Goal: Information Seeking & Learning: Learn about a topic

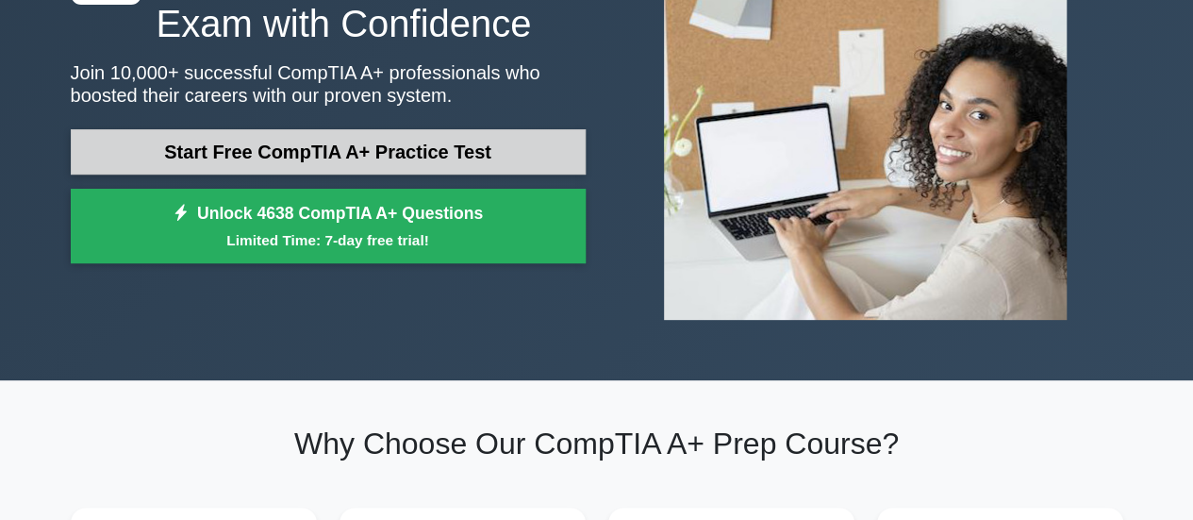
click at [465, 143] on link "Start Free CompTIA A+ Practice Test" at bounding box center [328, 151] width 515 height 45
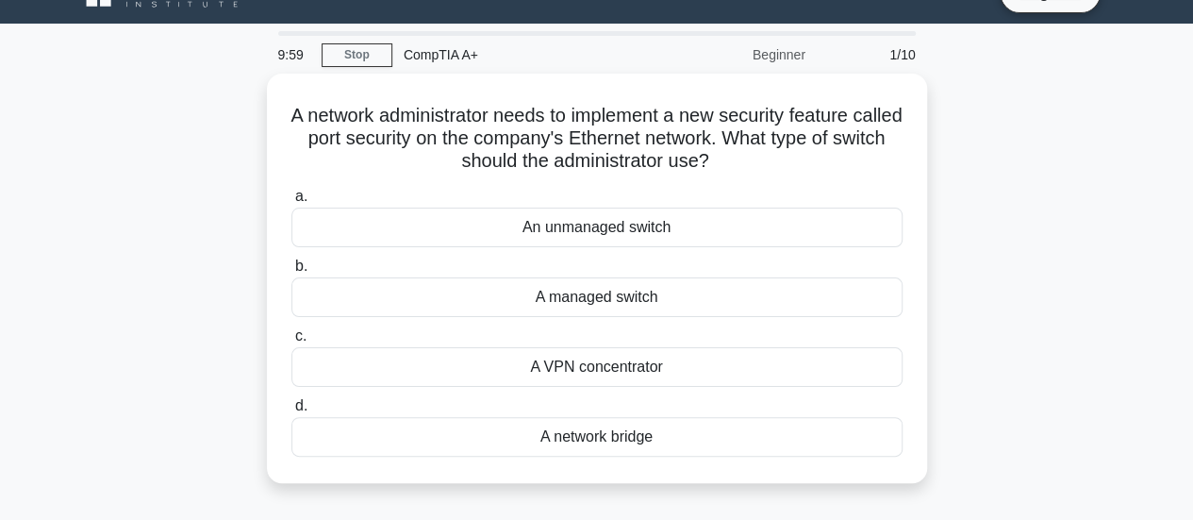
scroll to position [38, 0]
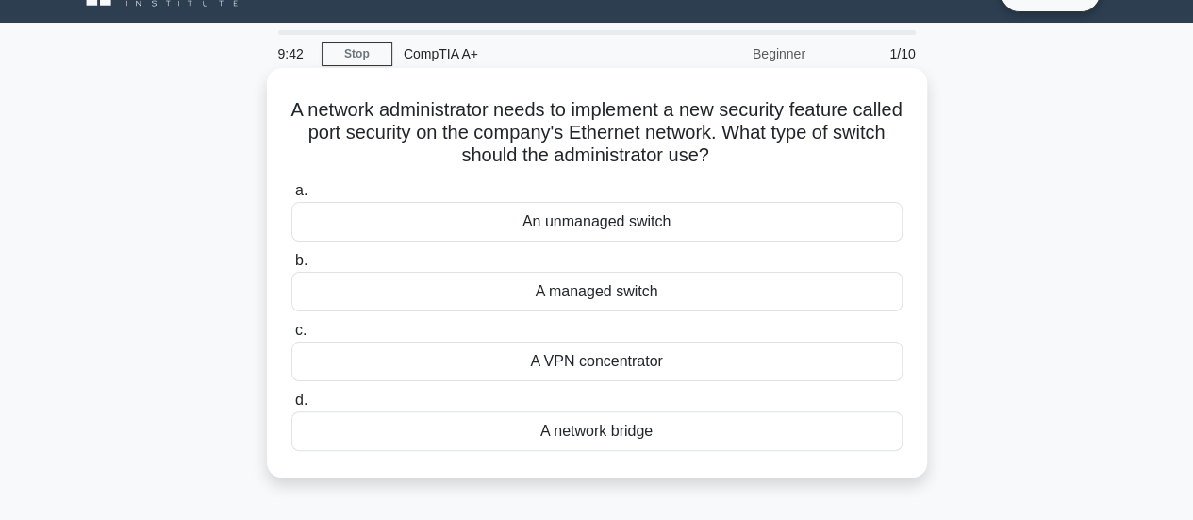
click at [655, 290] on div "A managed switch" at bounding box center [596, 292] width 611 height 40
click at [291, 267] on input "b. A managed switch" at bounding box center [291, 261] width 0 height 12
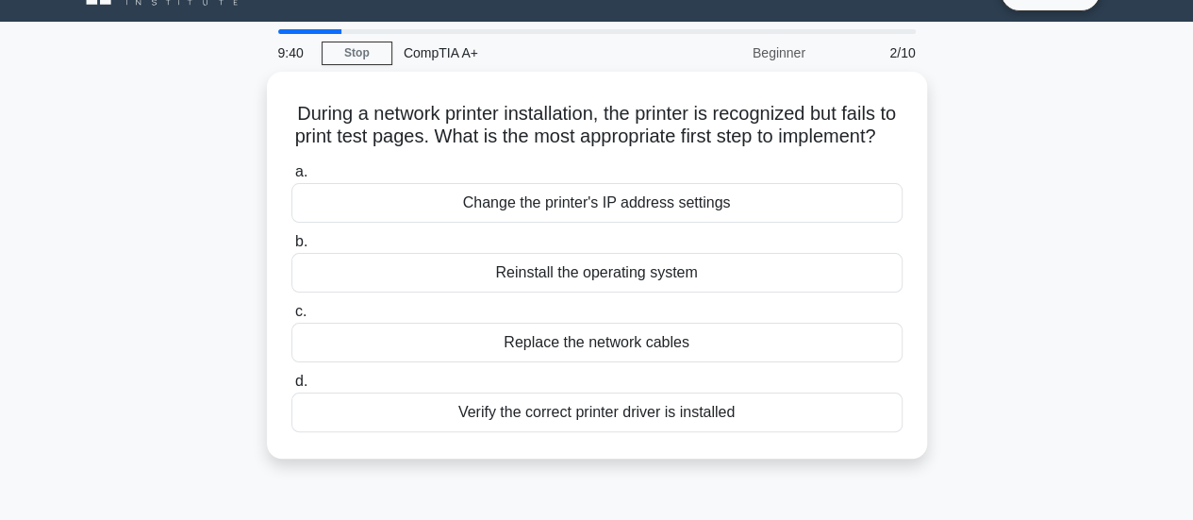
scroll to position [45, 0]
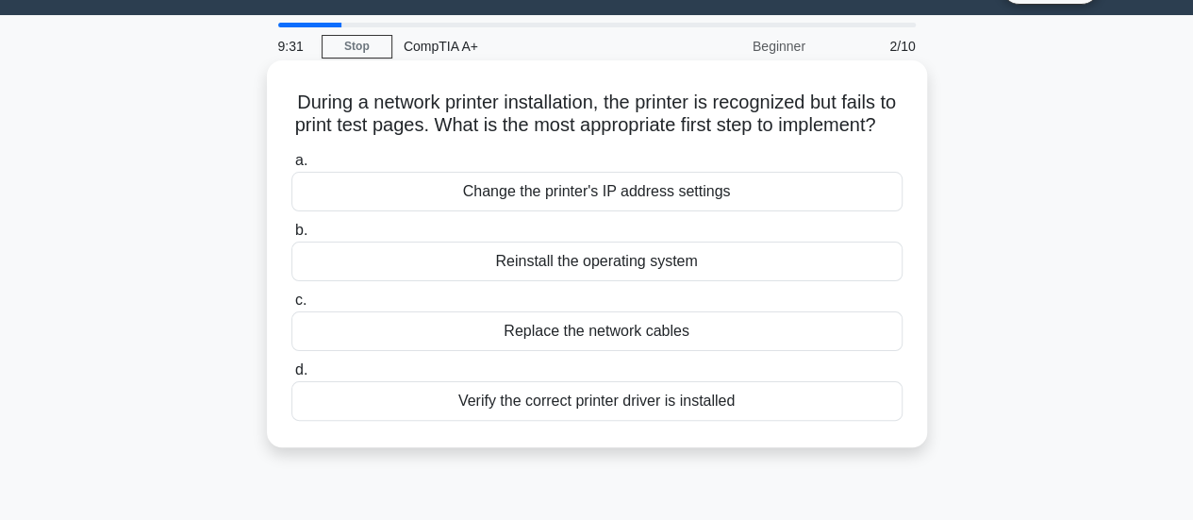
click at [607, 421] on div "Verify the correct printer driver is installed" at bounding box center [596, 401] width 611 height 40
click at [291, 376] on input "d. Verify the correct printer driver is installed" at bounding box center [291, 370] width 0 height 12
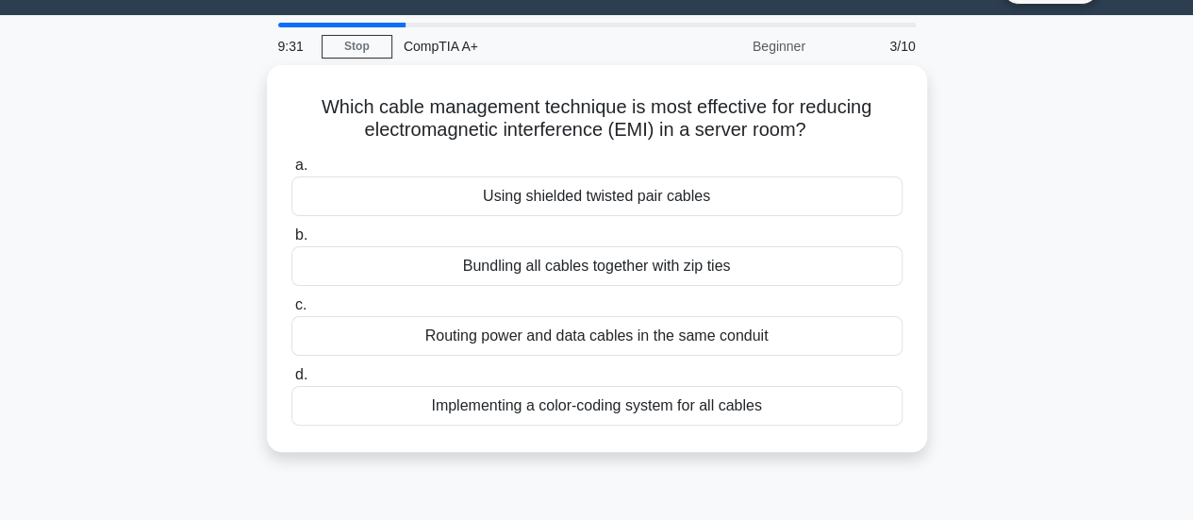
scroll to position [0, 0]
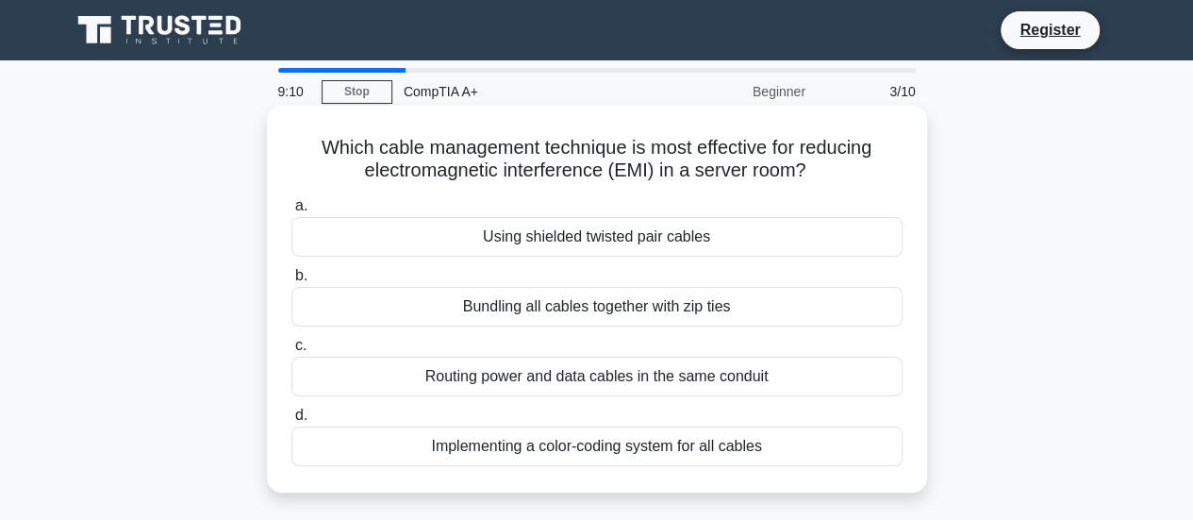
click at [706, 363] on div "Routing power and data cables in the same conduit" at bounding box center [596, 377] width 611 height 40
click at [291, 352] on input "c. Routing power and data cables in the same conduit" at bounding box center [291, 346] width 0 height 12
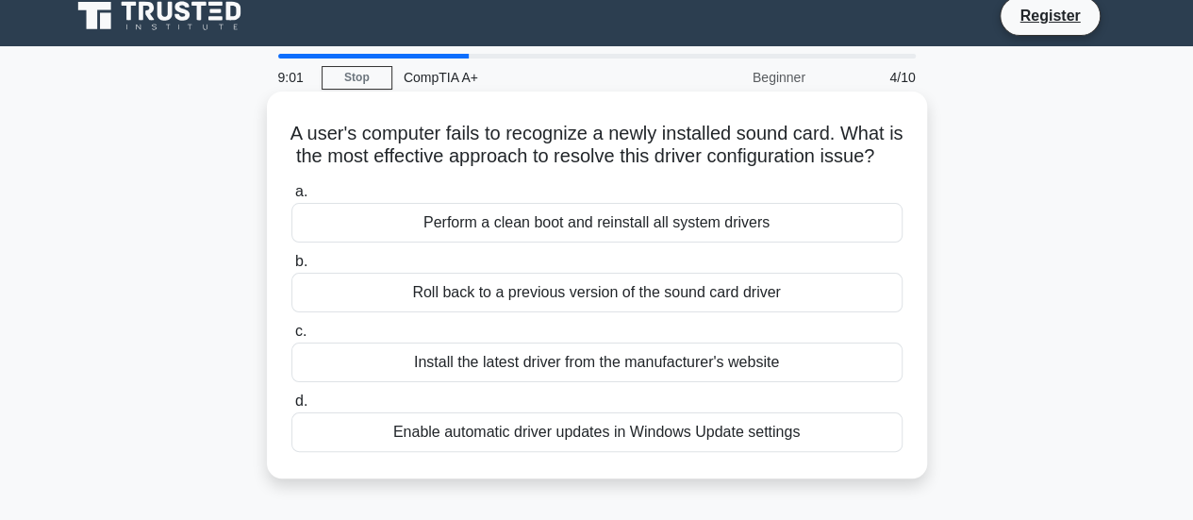
scroll to position [15, 0]
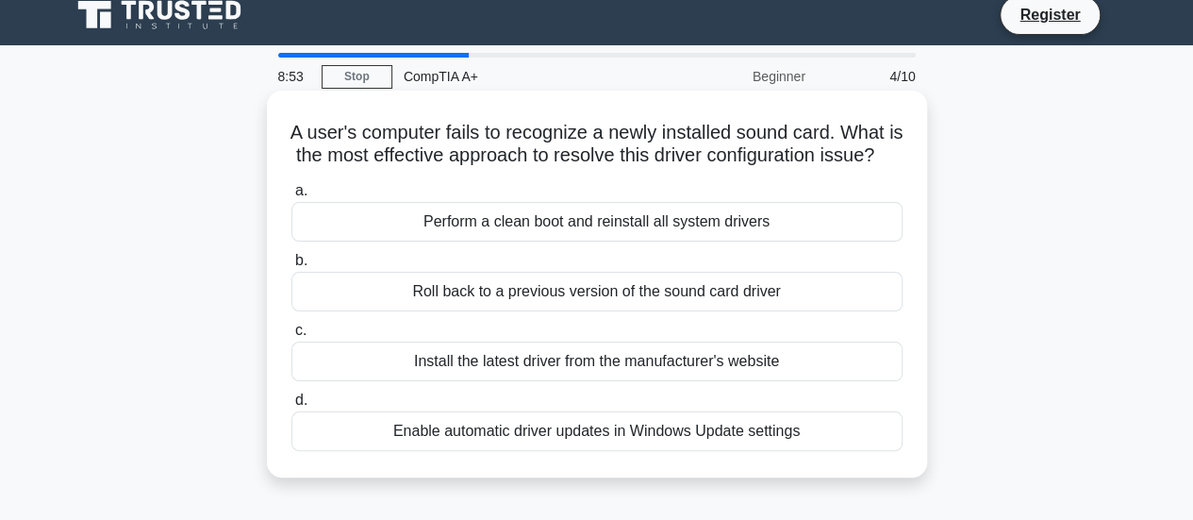
click at [680, 381] on div "Install the latest driver from the manufacturer's website" at bounding box center [596, 361] width 611 height 40
click at [291, 337] on input "c. Install the latest driver from the manufacturer's website" at bounding box center [291, 330] width 0 height 12
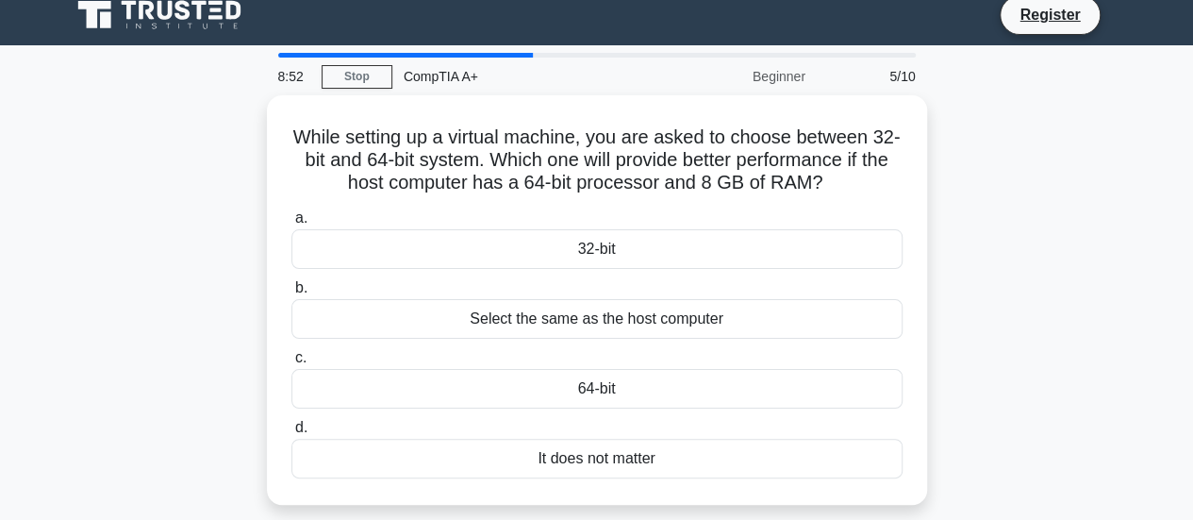
scroll to position [0, 0]
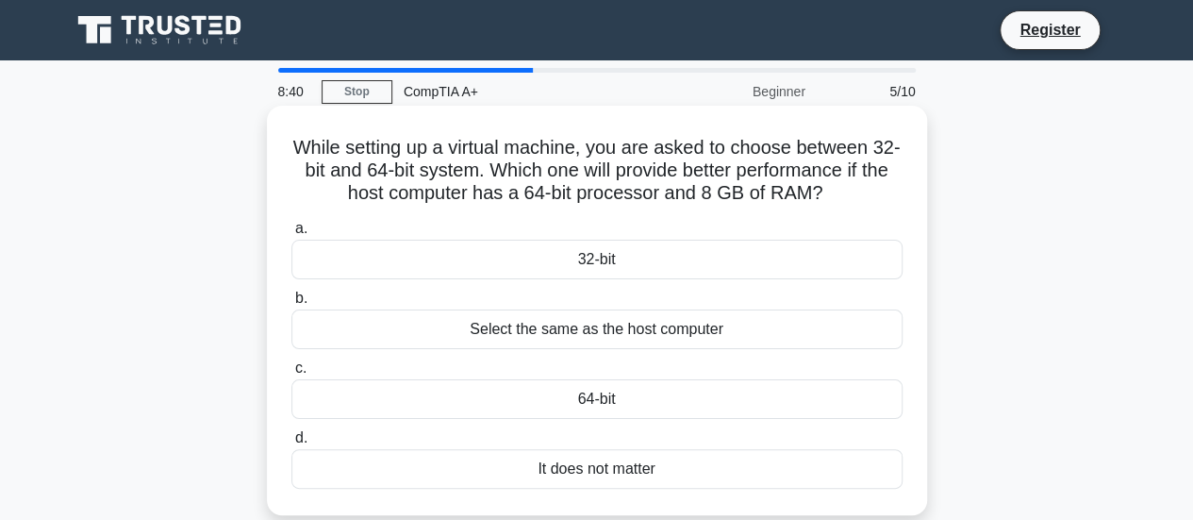
click at [668, 336] on div "Select the same as the host computer" at bounding box center [596, 329] width 611 height 40
click at [291, 305] on input "b. Select the same as the host computer" at bounding box center [291, 298] width 0 height 12
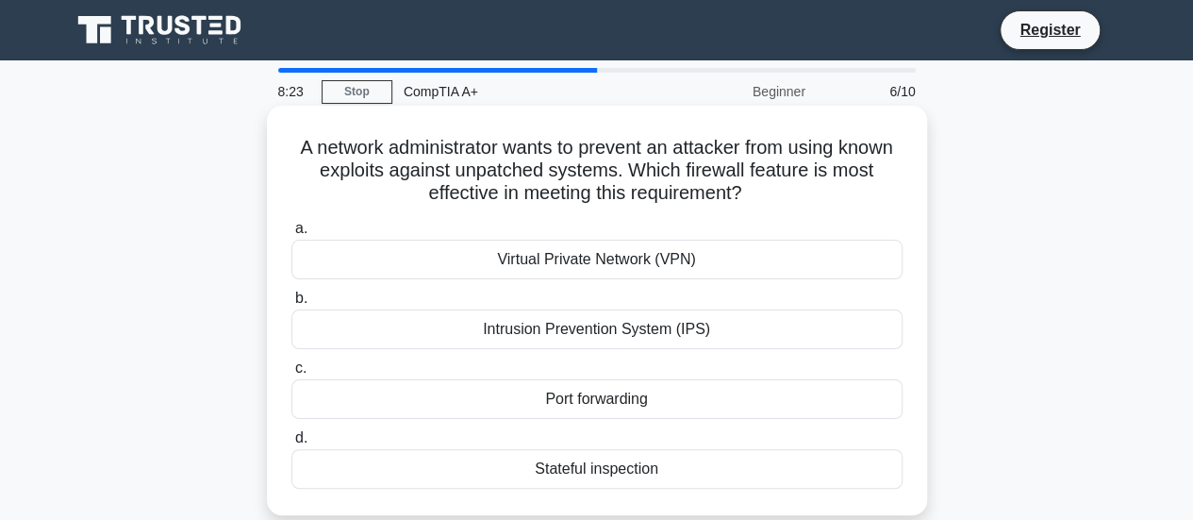
click at [698, 342] on div "Intrusion Prevention System (IPS)" at bounding box center [596, 329] width 611 height 40
click at [291, 305] on input "b. Intrusion Prevention System (IPS)" at bounding box center [291, 298] width 0 height 12
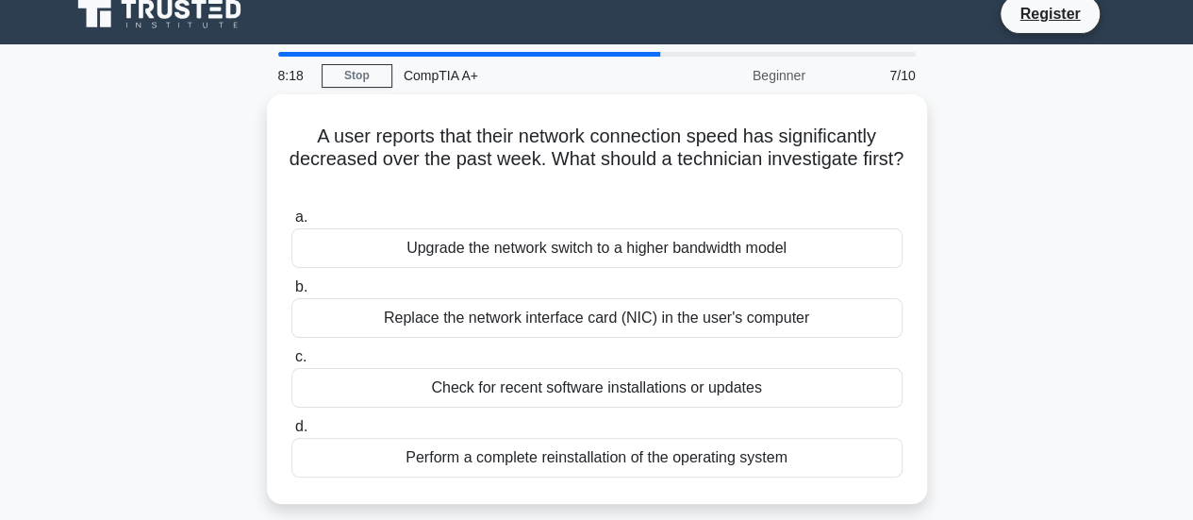
scroll to position [17, 0]
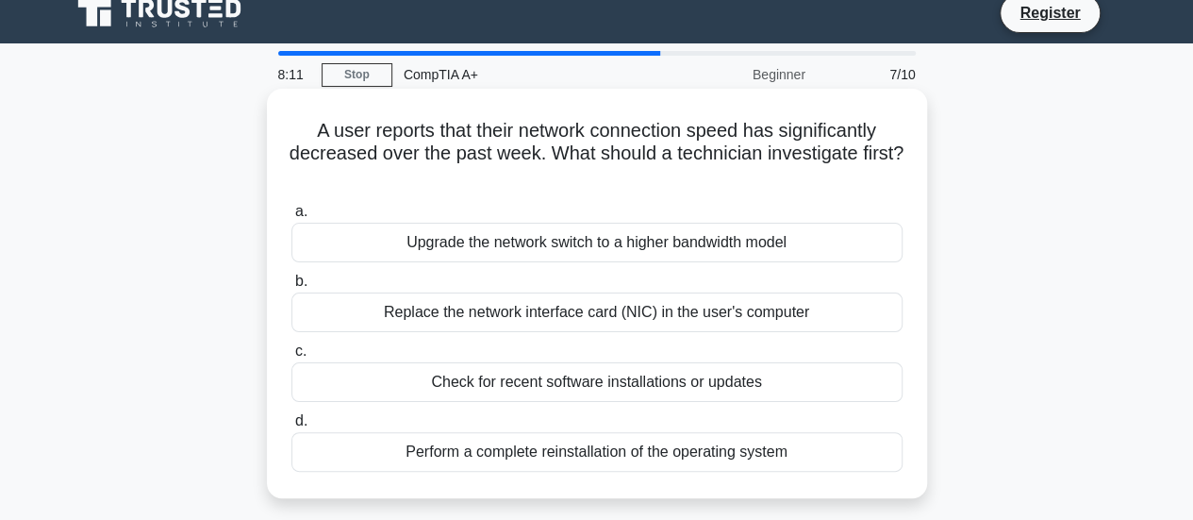
click at [694, 308] on div "Replace the network interface card (NIC) in the user's computer" at bounding box center [596, 312] width 611 height 40
click at [291, 288] on input "b. Replace the network interface card (NIC) in the user's computer" at bounding box center [291, 281] width 0 height 12
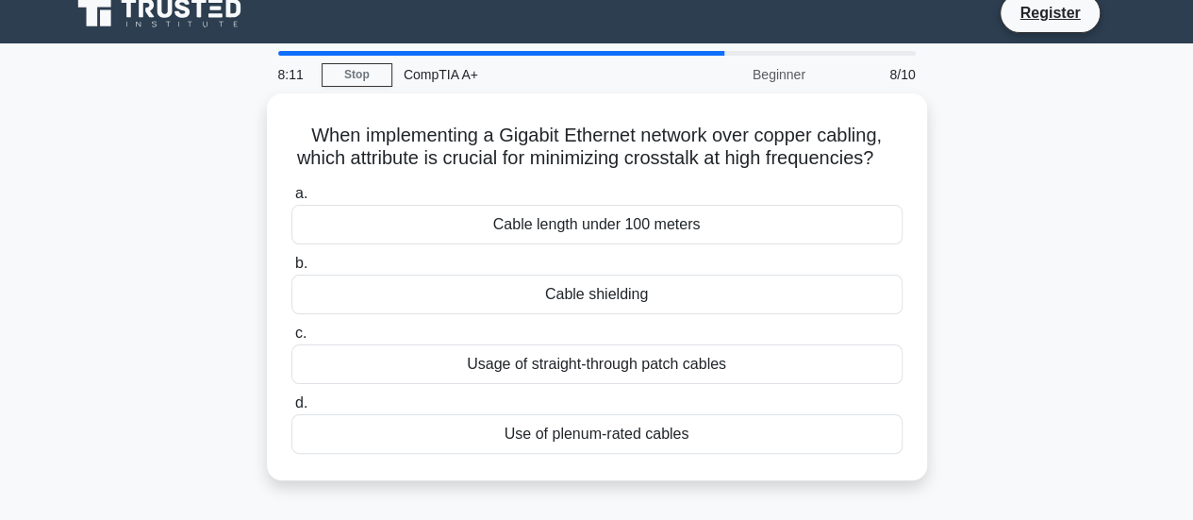
scroll to position [0, 0]
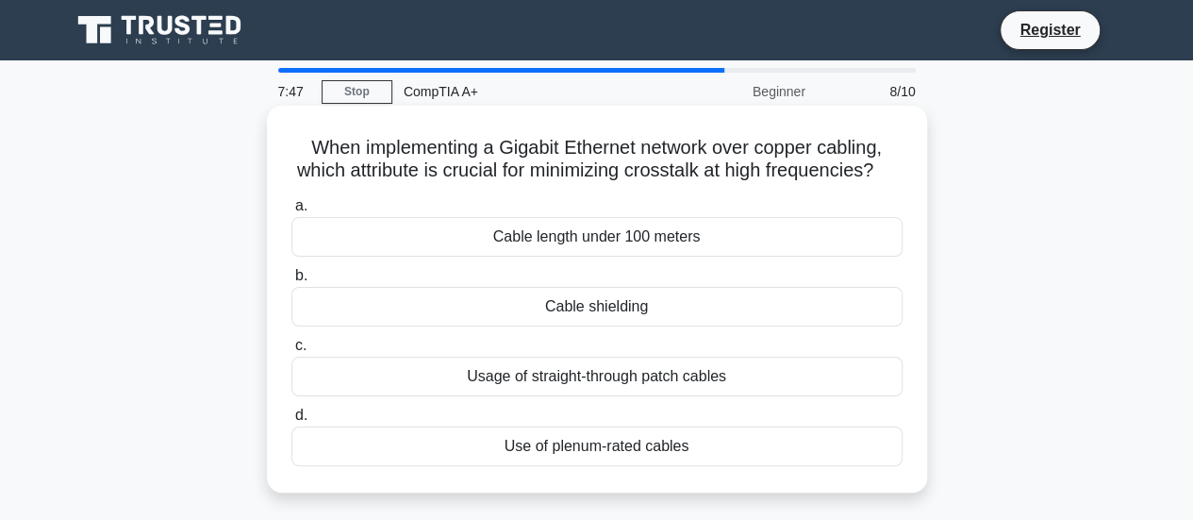
click at [677, 257] on div "Cable length under 100 meters" at bounding box center [596, 237] width 611 height 40
click at [291, 212] on input "a. Cable length under 100 meters" at bounding box center [291, 206] width 0 height 12
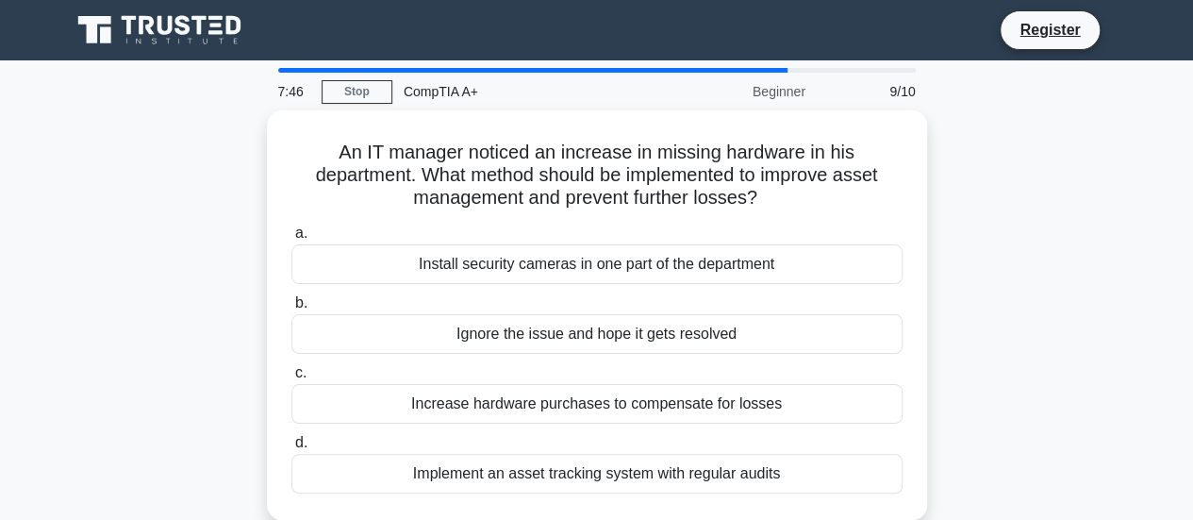
scroll to position [9, 0]
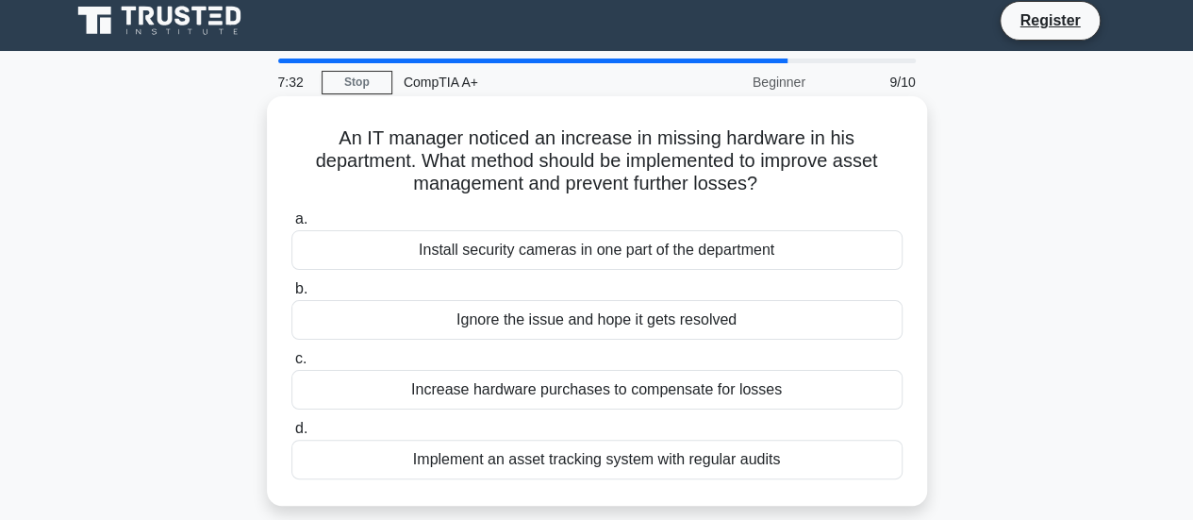
click at [705, 467] on div "Implement an asset tracking system with regular audits" at bounding box center [596, 460] width 611 height 40
click at [291, 435] on input "d. Implement an asset tracking system with regular audits" at bounding box center [291, 429] width 0 height 12
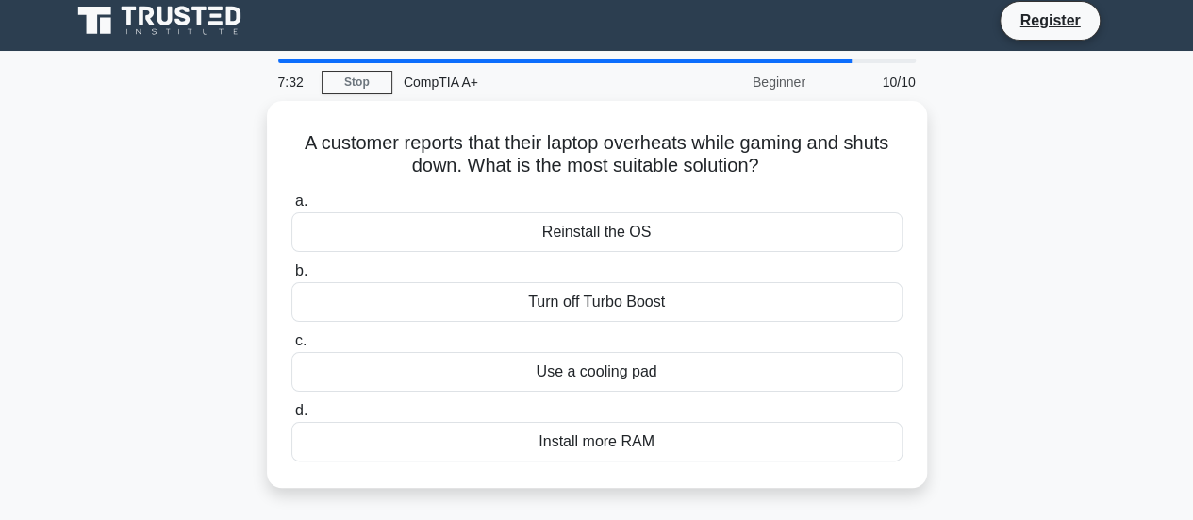
scroll to position [0, 0]
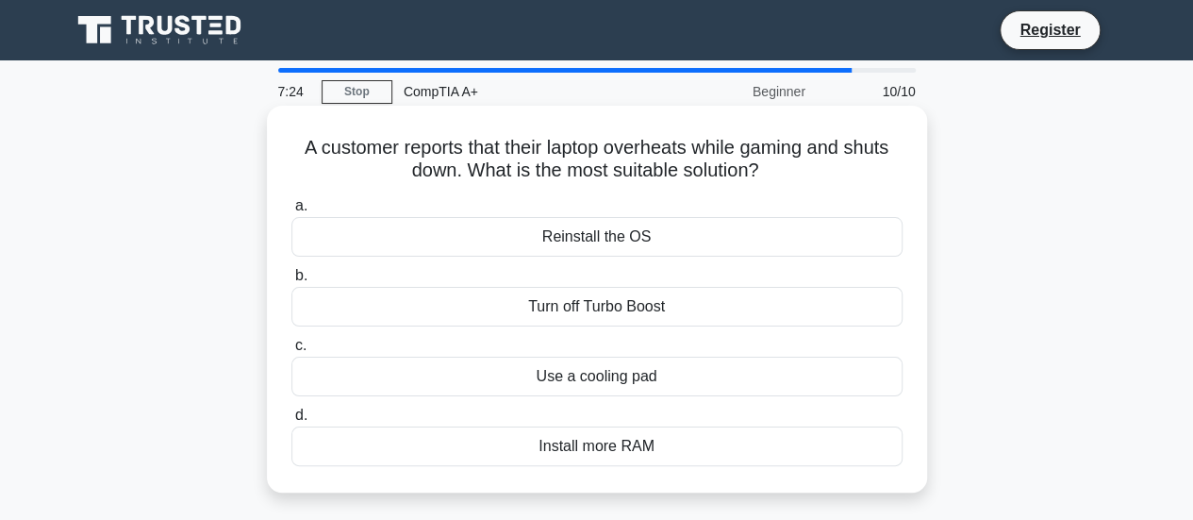
click at [693, 371] on div "Use a cooling pad" at bounding box center [596, 377] width 611 height 40
click at [291, 352] on input "c. Use a cooling pad" at bounding box center [291, 346] width 0 height 12
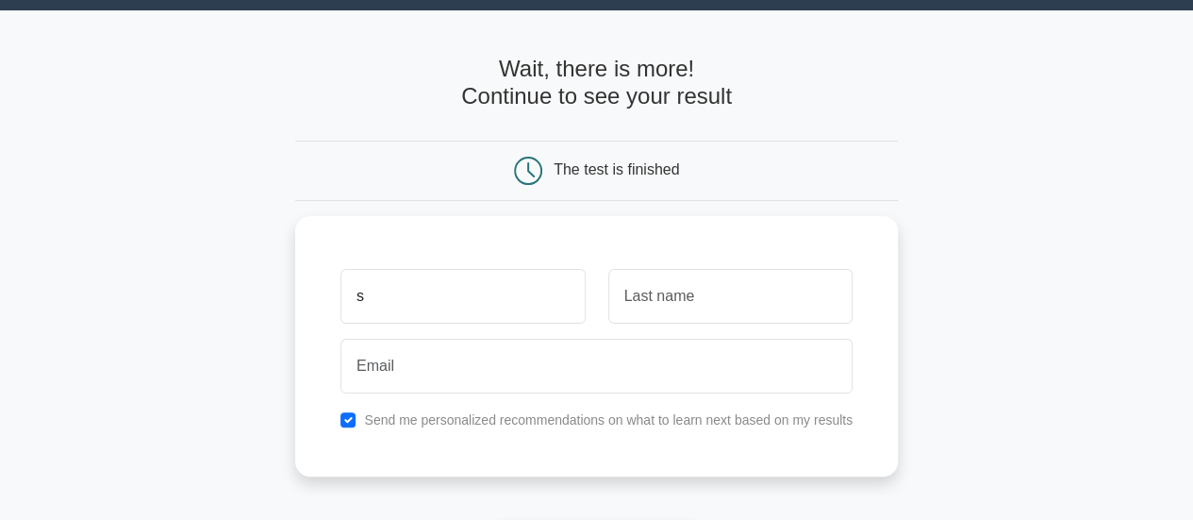
scroll to position [51, 0]
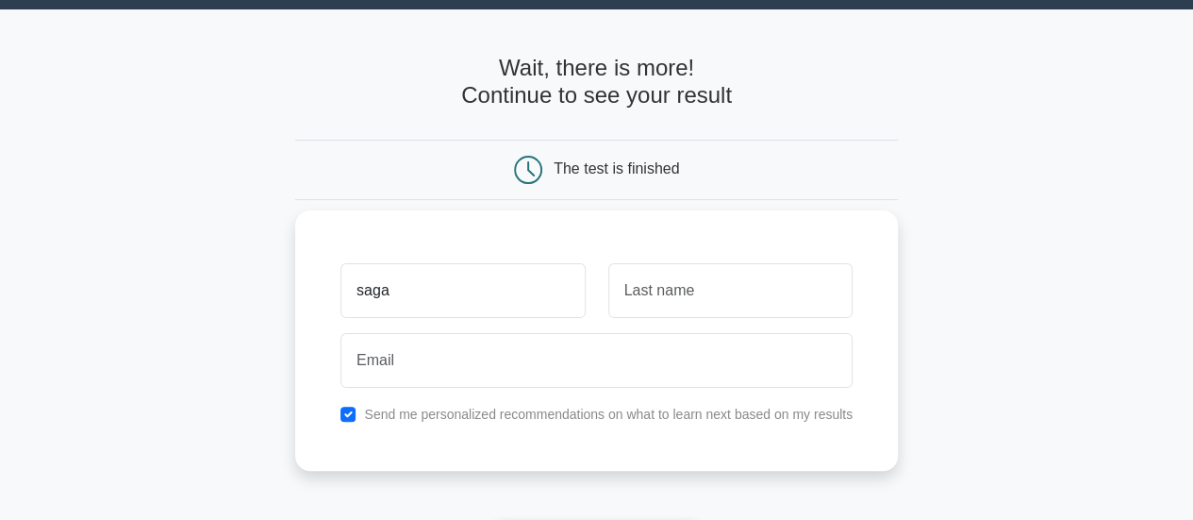
type input "saga"
click at [743, 280] on input "text" at bounding box center [730, 290] width 244 height 55
type input "g"
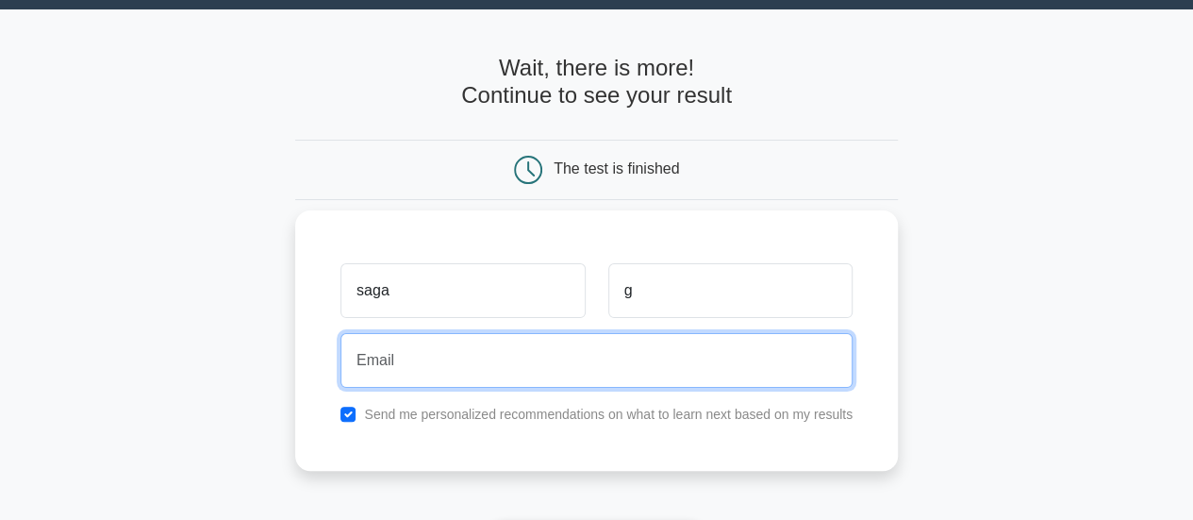
click at [713, 340] on input "email" at bounding box center [597, 360] width 512 height 55
type input "[EMAIL_ADDRESS][DOMAIN_NAME]"
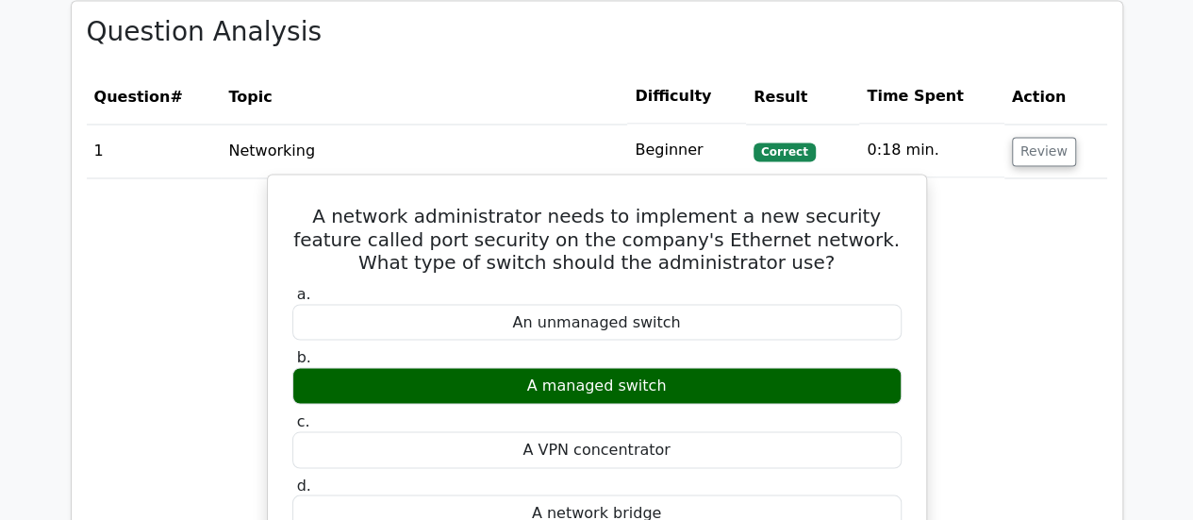
scroll to position [1546, 0]
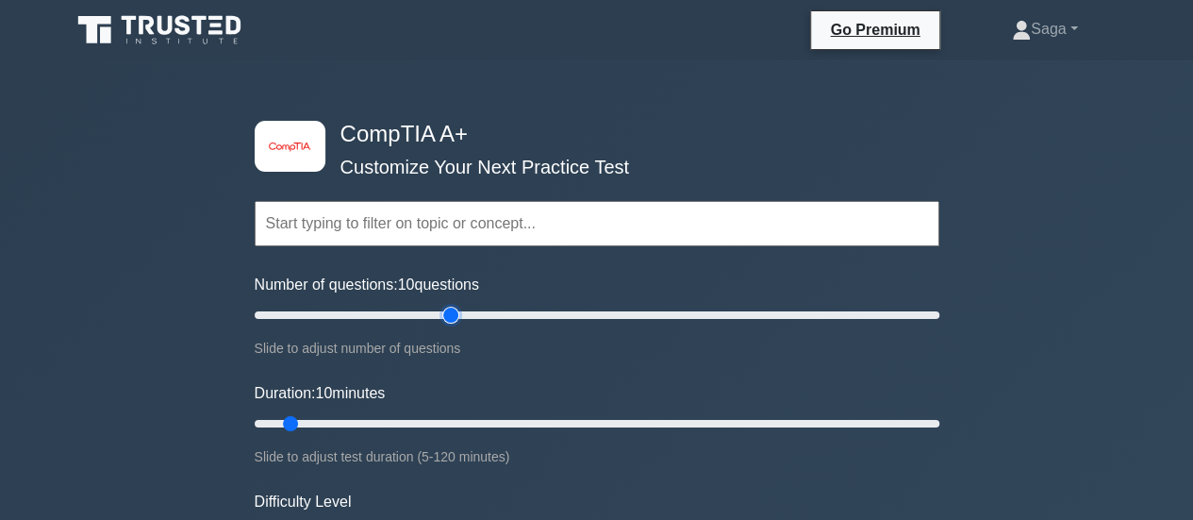
click at [455, 316] on input "Number of questions: 10 questions" at bounding box center [597, 315] width 685 height 23
click at [347, 315] on input "Number of questions: 30 questions" at bounding box center [597, 315] width 685 height 23
type input "20"
click at [321, 309] on input "Number of questions: 30 questions" at bounding box center [597, 315] width 685 height 23
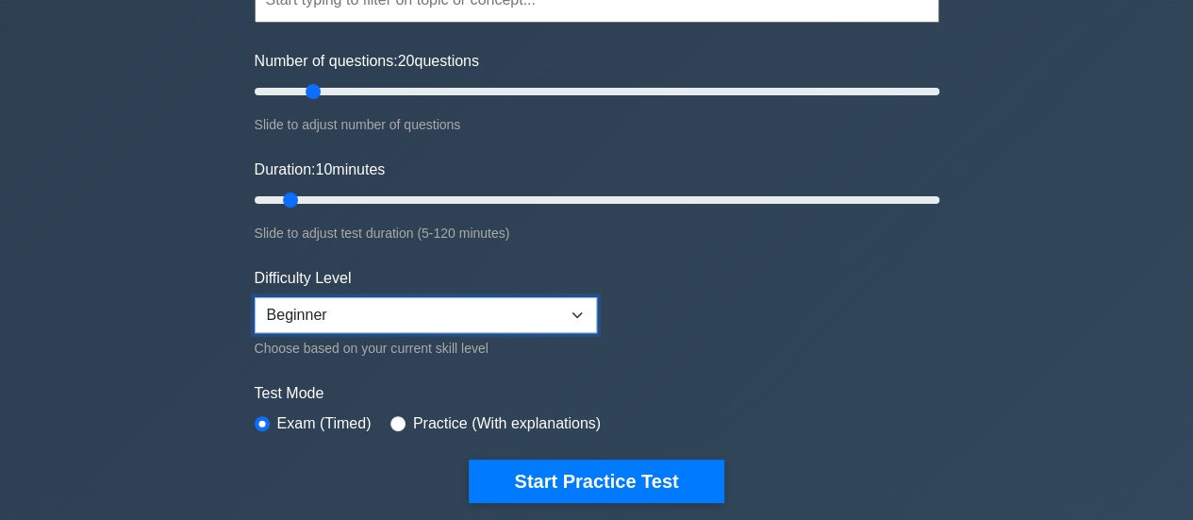
click at [383, 314] on select "Beginner Intermediate Expert" at bounding box center [426, 315] width 342 height 36
select select "intermediate"
click at [255, 297] on select "Beginner Intermediate Expert" at bounding box center [426, 315] width 342 height 36
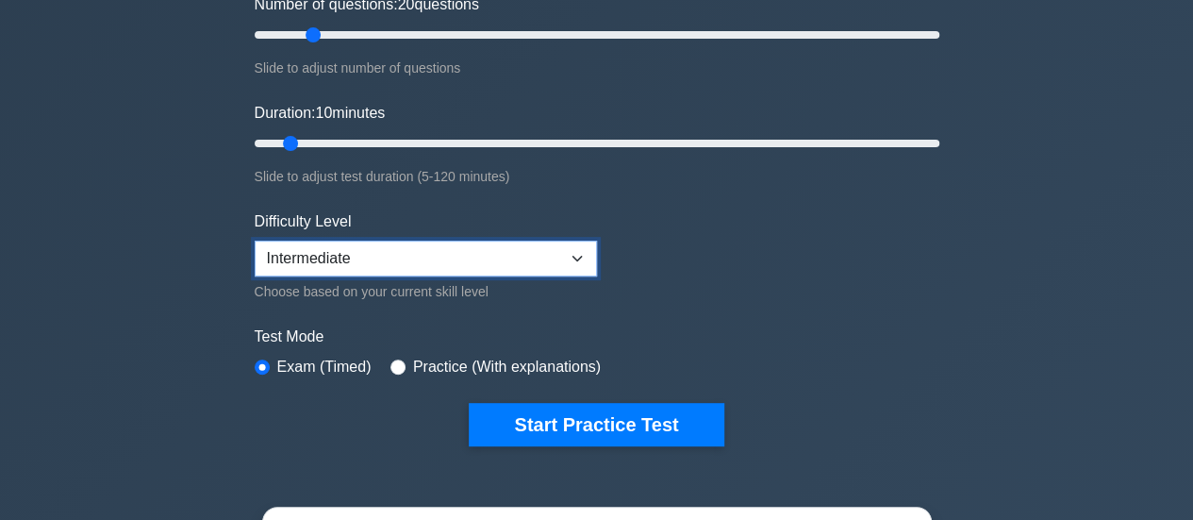
scroll to position [422, 0]
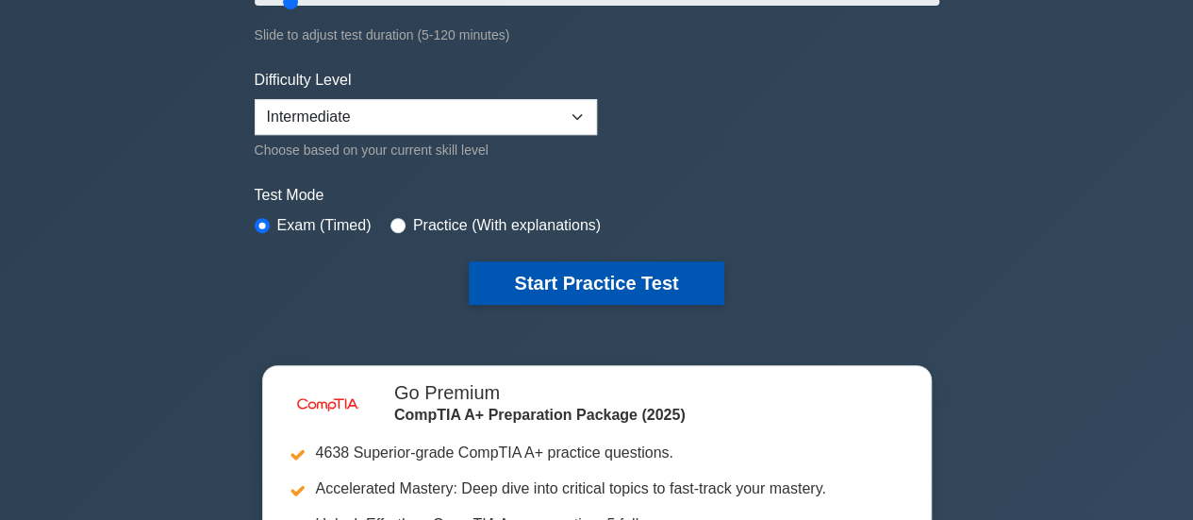
click at [549, 287] on button "Start Practice Test" at bounding box center [596, 282] width 255 height 43
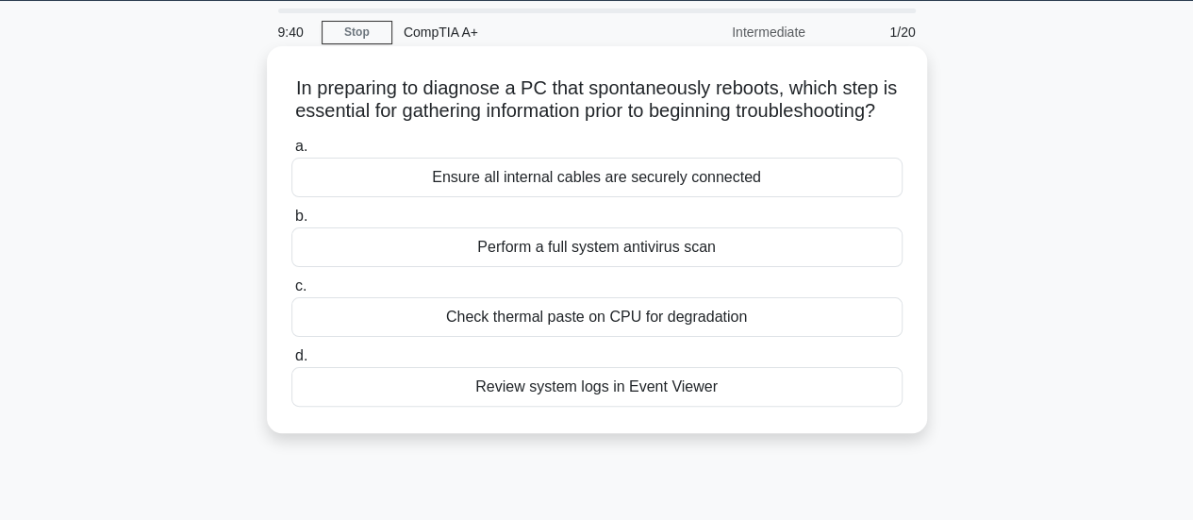
scroll to position [60, 0]
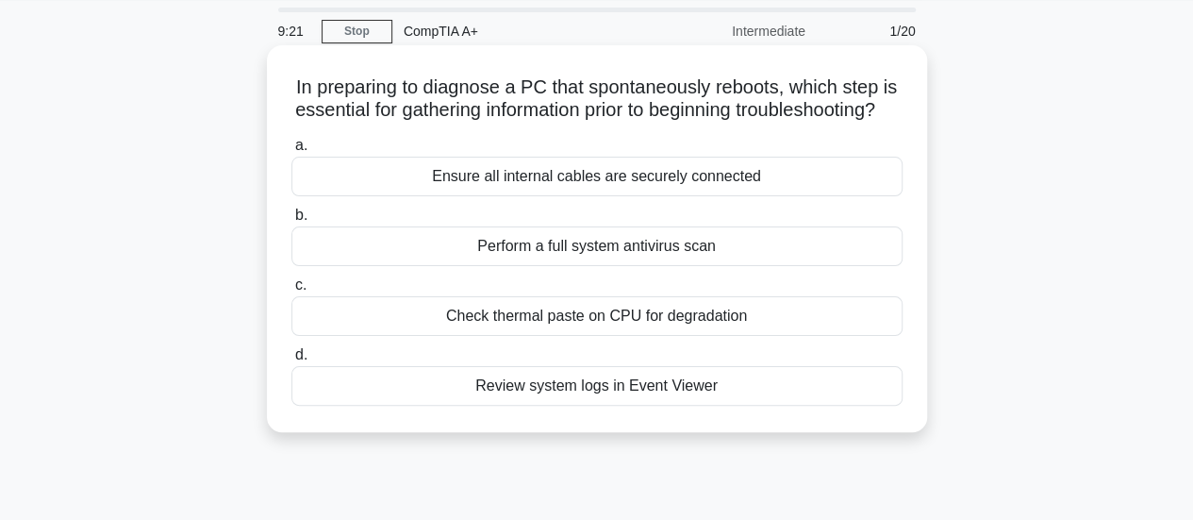
click at [579, 266] on div "Perform a full system antivirus scan" at bounding box center [596, 246] width 611 height 40
click at [291, 222] on input "b. Perform a full system antivirus scan" at bounding box center [291, 215] width 0 height 12
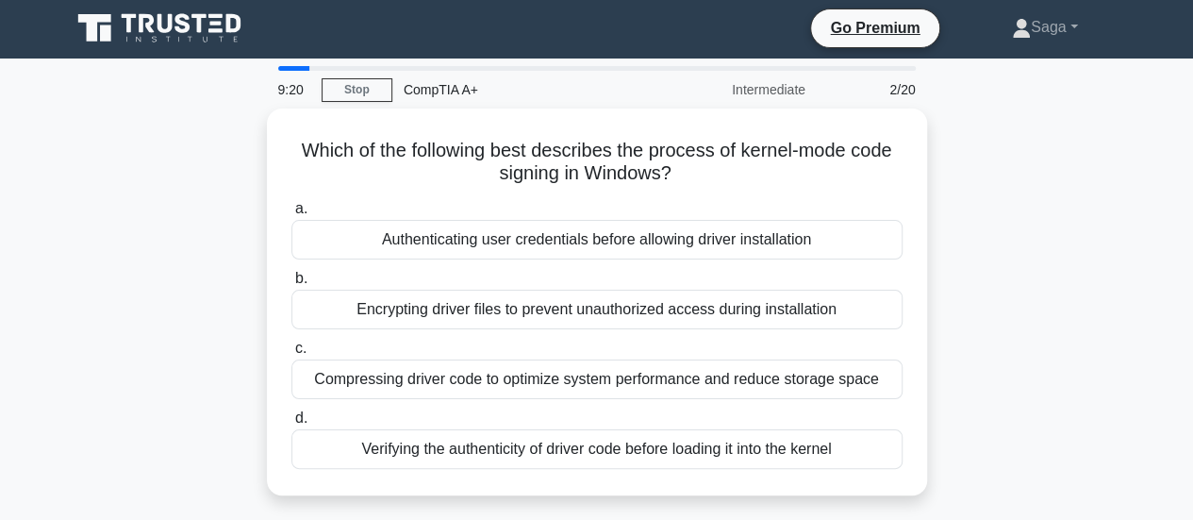
scroll to position [0, 0]
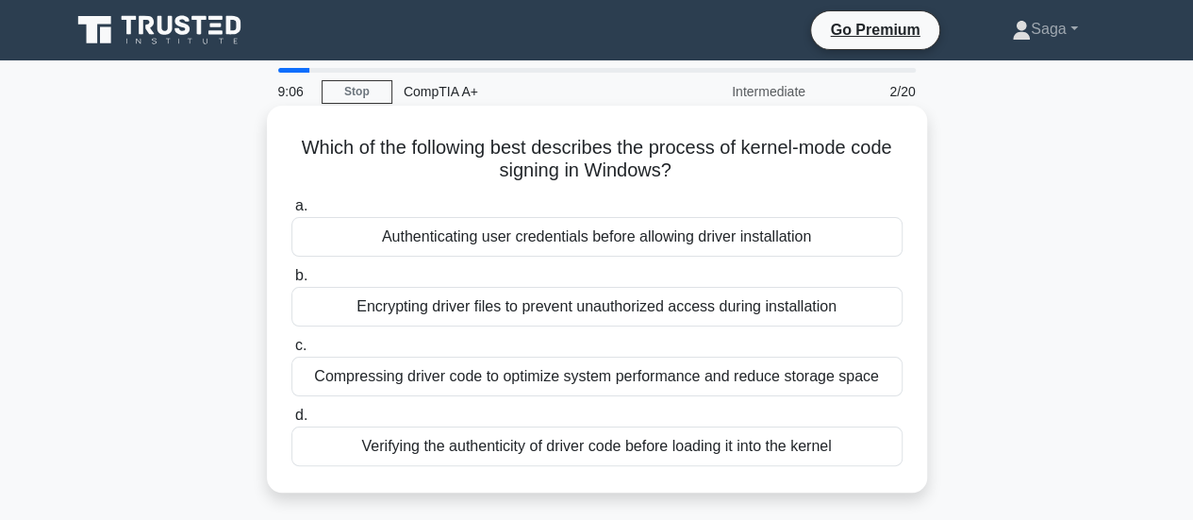
click at [617, 241] on div "Authenticating user credentials before allowing driver installation" at bounding box center [596, 237] width 611 height 40
click at [291, 212] on input "a. Authenticating user credentials before allowing driver installation" at bounding box center [291, 206] width 0 height 12
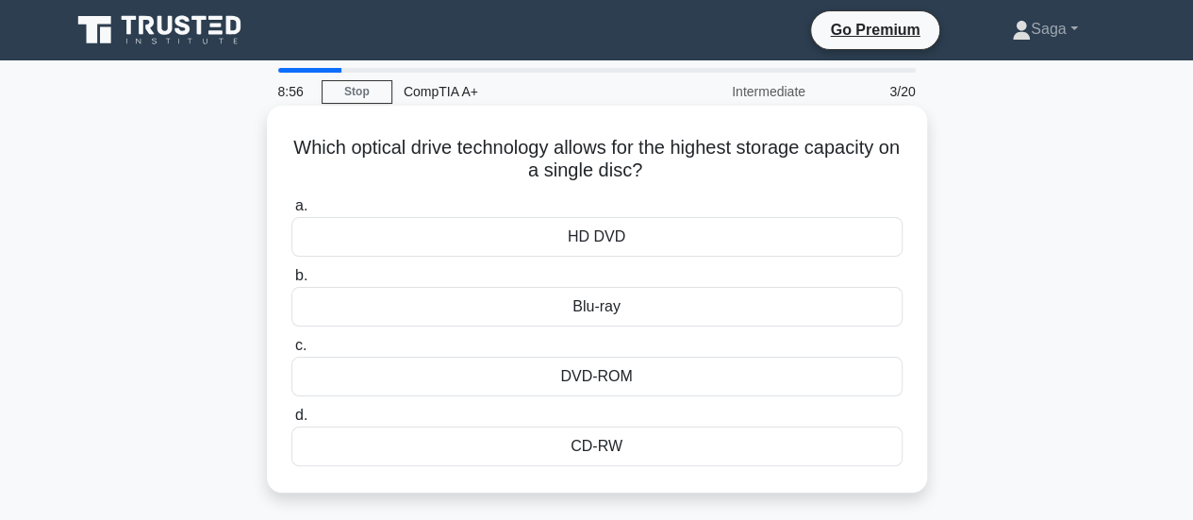
click at [625, 242] on div "HD DVD" at bounding box center [596, 237] width 611 height 40
click at [291, 212] on input "a. HD DVD" at bounding box center [291, 206] width 0 height 12
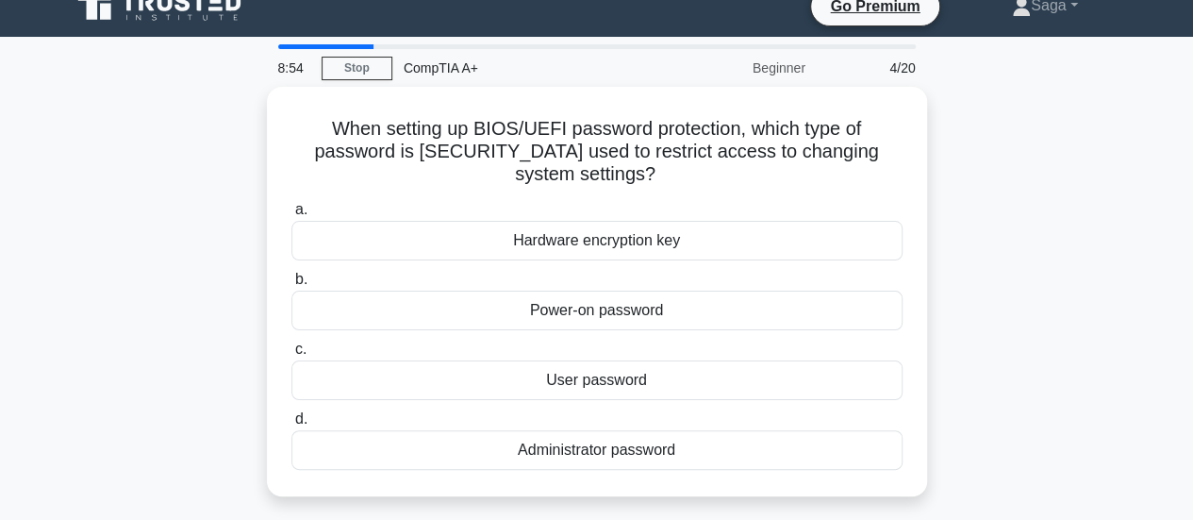
scroll to position [25, 0]
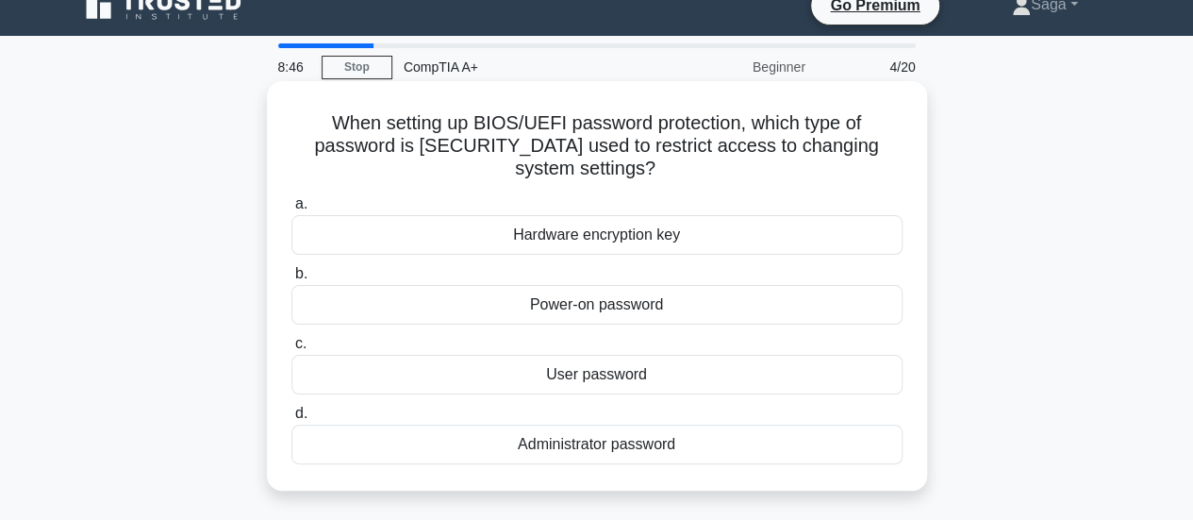
click at [572, 439] on div "Administrator password" at bounding box center [596, 444] width 611 height 40
click at [291, 420] on input "d. Administrator password" at bounding box center [291, 414] width 0 height 12
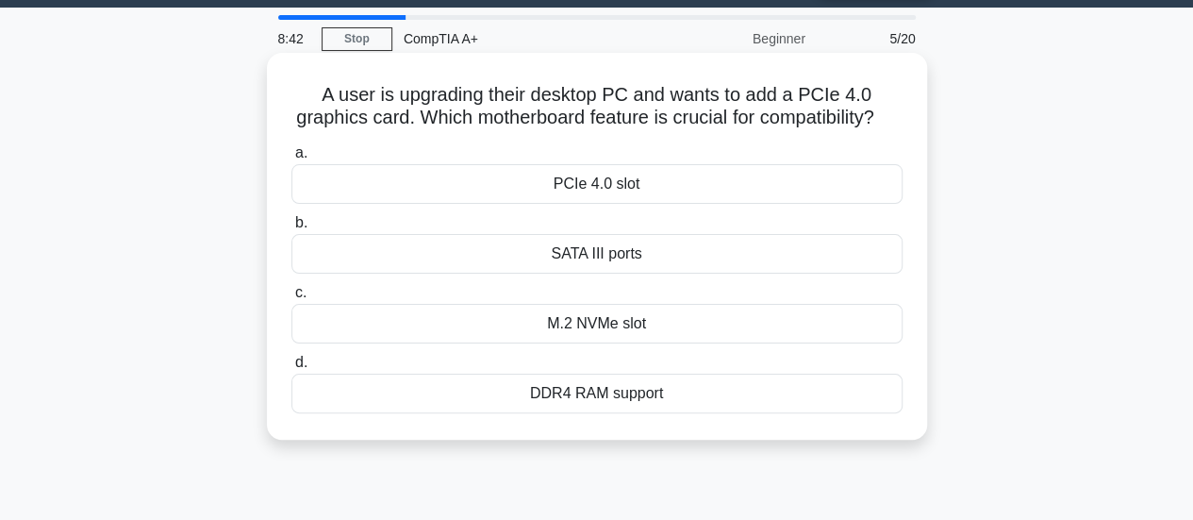
scroll to position [52, 0]
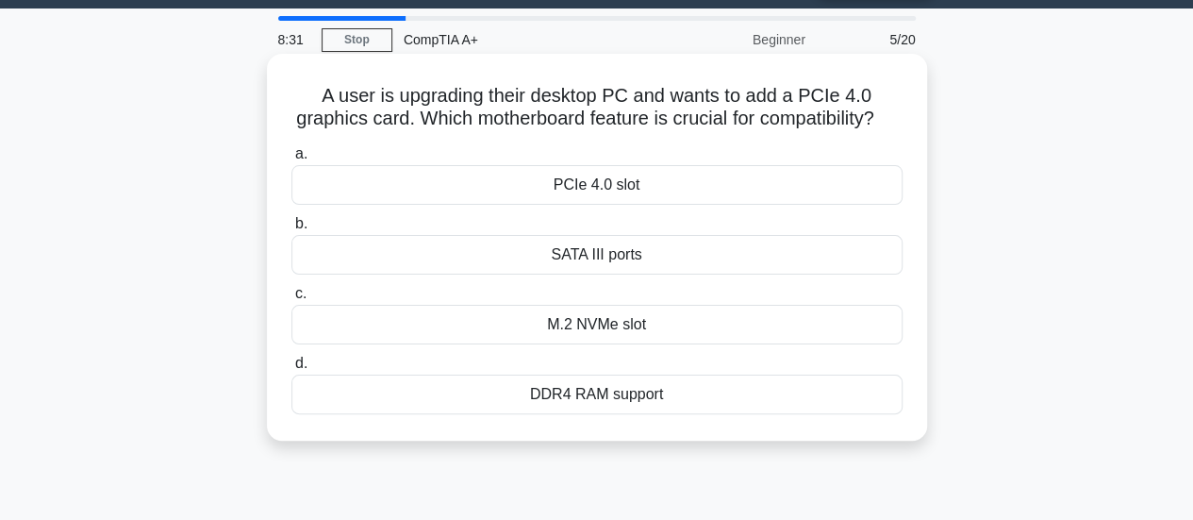
click at [640, 344] on div "M.2 NVMe slot" at bounding box center [596, 325] width 611 height 40
click at [291, 300] on input "c. M.2 NVMe slot" at bounding box center [291, 294] width 0 height 12
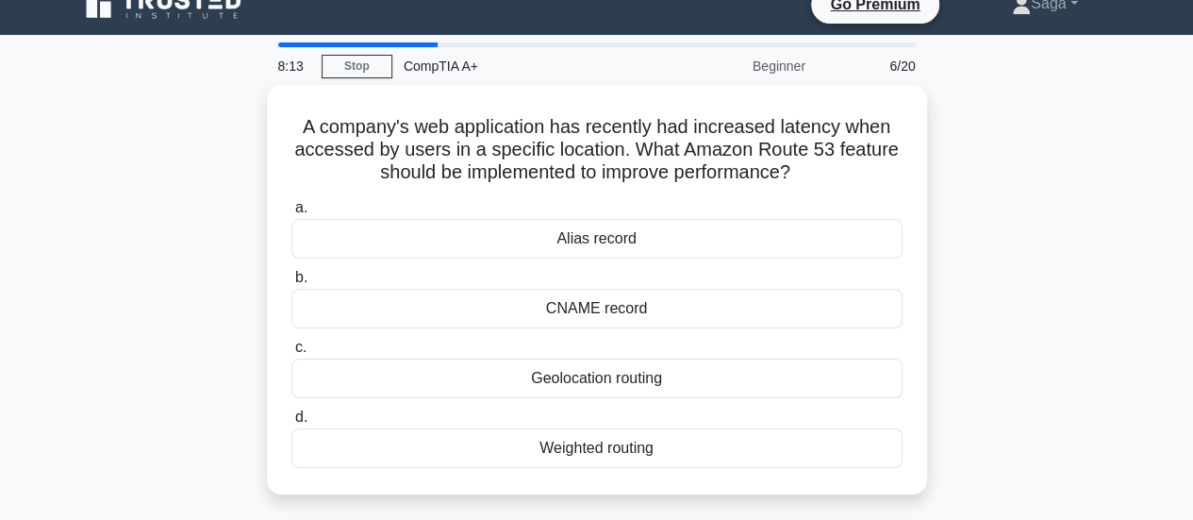
scroll to position [27, 0]
